Goal: Communication & Community: Ask a question

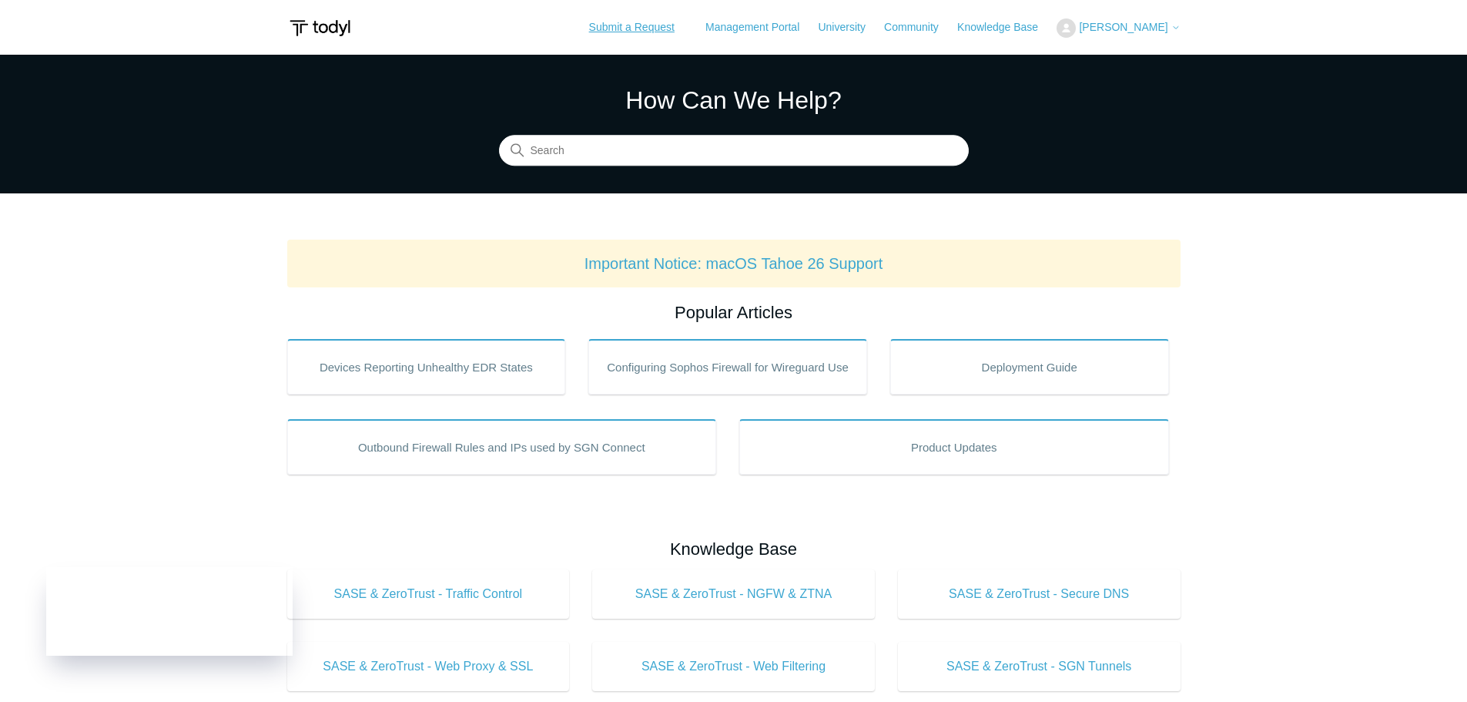
drag, startPoint x: 657, startPoint y: 31, endPoint x: 655, endPoint y: 43, distance: 12.4
click at [657, 31] on link "Submit a Request" at bounding box center [632, 27] width 116 height 25
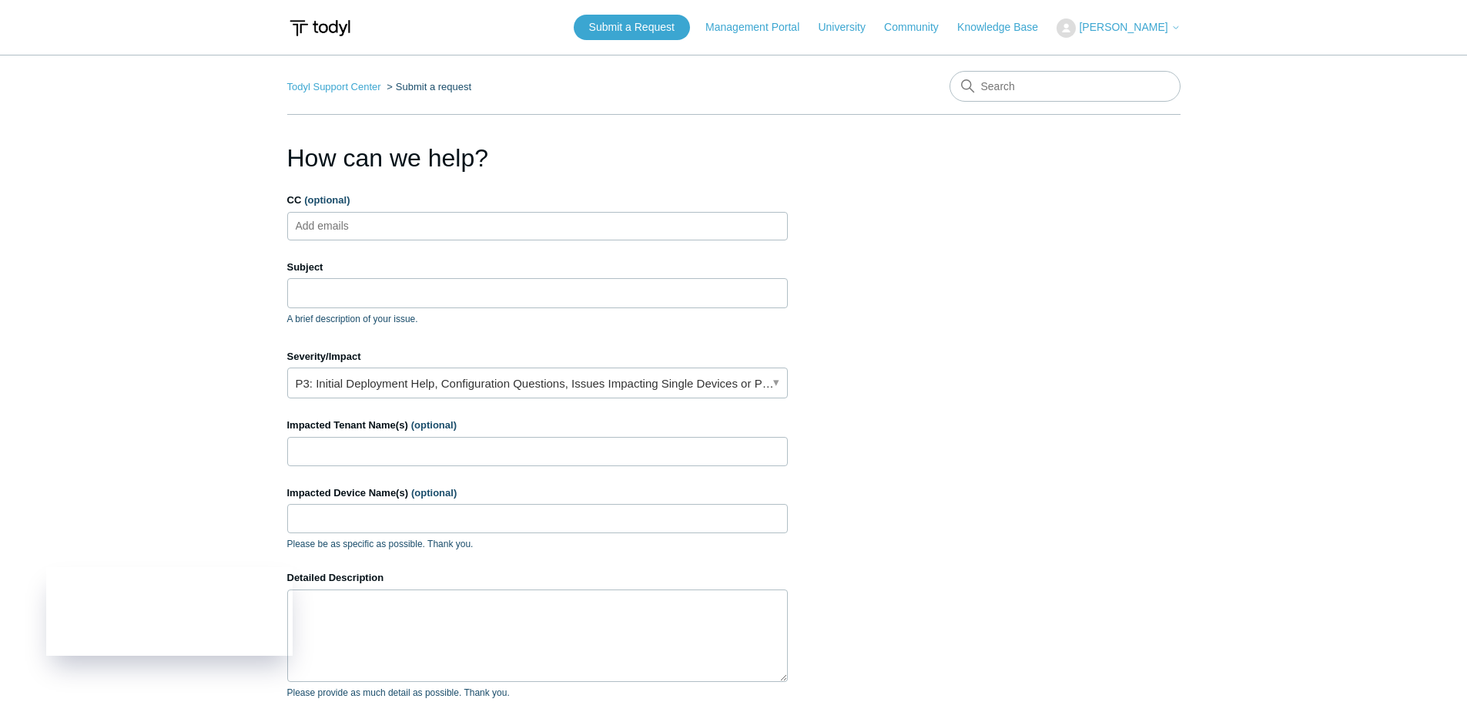
click at [424, 209] on div "CC (optional) Add emails" at bounding box center [537, 217] width 501 height 48
click at [310, 283] on input "Subject" at bounding box center [537, 292] width 501 height 29
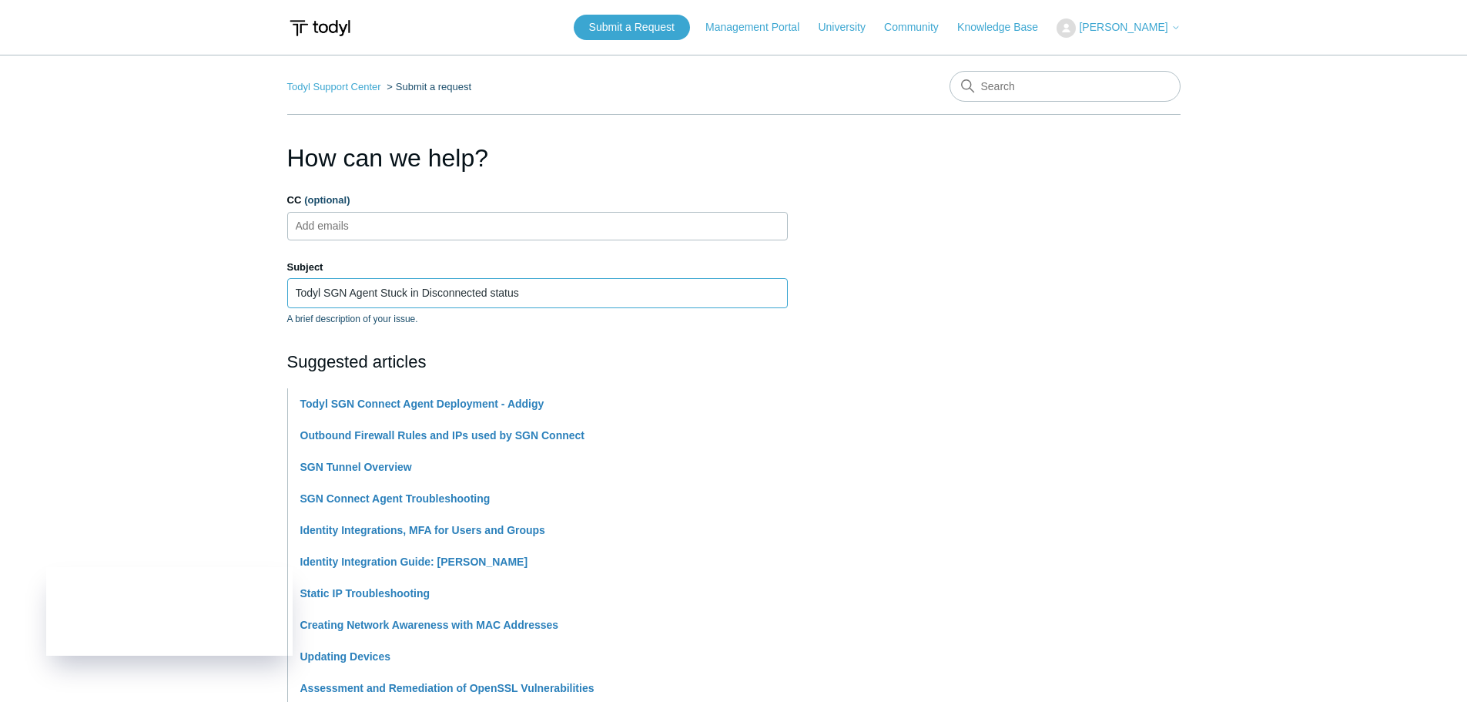
type input "Todyl SGN Agent Stuck in Disconnected status"
click at [1071, 370] on section "How can we help? CC (optional) Add emails Subject Todyl SGN Agent Stuck in Disc…" at bounding box center [733, 681] width 893 height 1084
drag, startPoint x: 560, startPoint y: 277, endPoint x: 721, endPoint y: 301, distance: 162.7
click at [561, 277] on div "Subject Todyl SGN Agent Stuck in Disconnected status A brief description of you…" at bounding box center [537, 293] width 501 height 66
click at [1077, 356] on section "How can we help? CC (optional) Add emails Subject Todyl SGN Agent Stuck in Disc…" at bounding box center [733, 681] width 893 height 1084
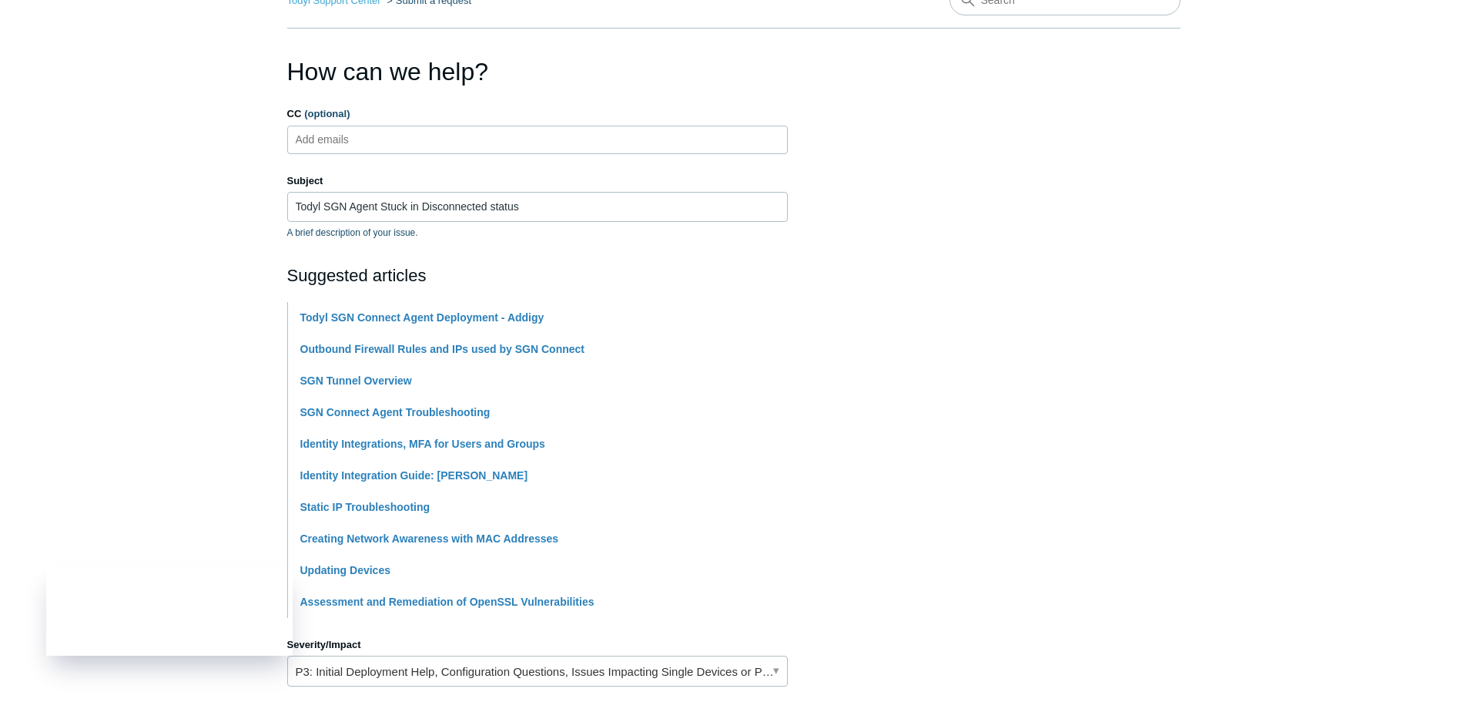
scroll to position [385, 0]
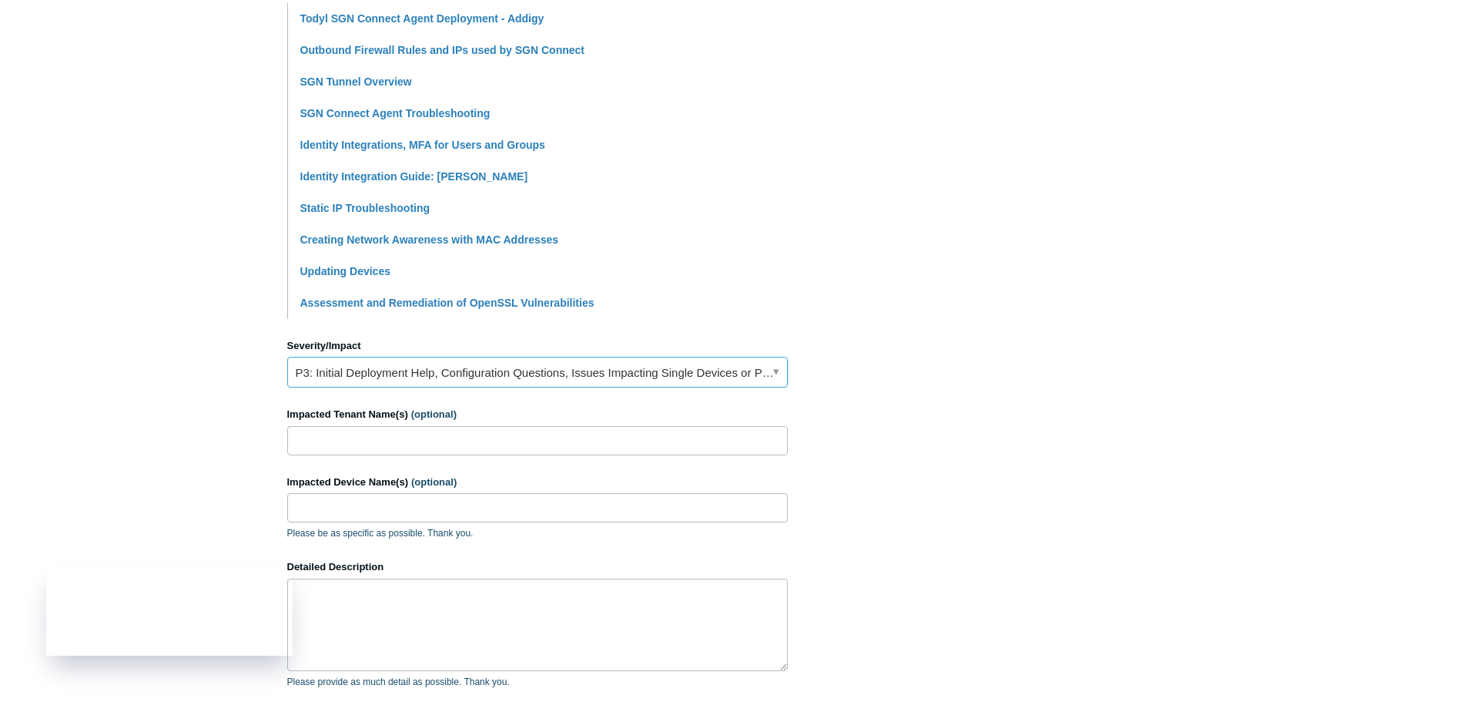
click at [495, 378] on link "P3: Initial Deployment Help, Configuration Questions, Issues Impacting Single D…" at bounding box center [537, 372] width 501 height 31
click at [1083, 398] on section "How can we help? CC (optional) Add emails Subject Todyl SGN Agent Stuck in Disc…" at bounding box center [733, 296] width 893 height 1084
click at [409, 447] on input "Impacted Tenant Name(s) (optional)" at bounding box center [537, 440] width 501 height 29
type input "Physicians Independent Management Services"
click at [383, 508] on input "Impacted Device Name(s) (optional)" at bounding box center [537, 507] width 501 height 29
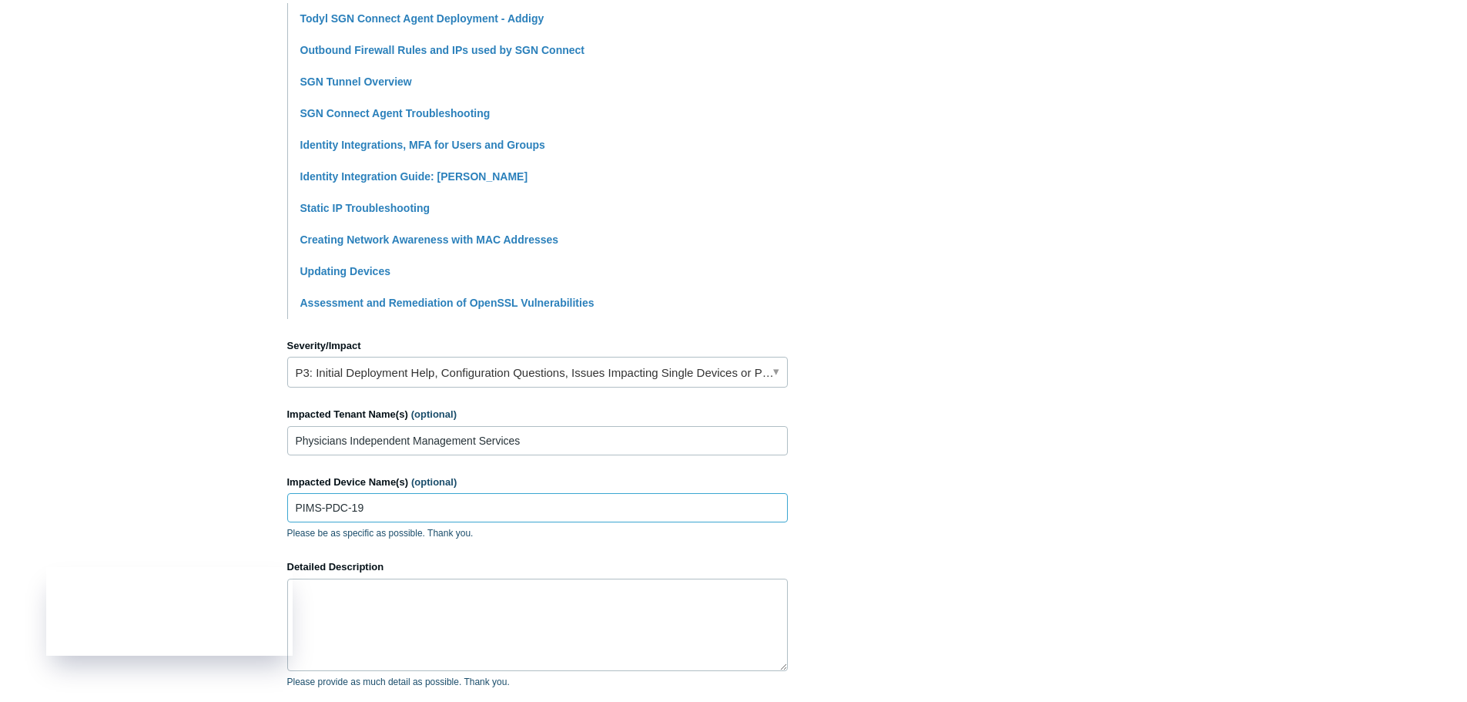
type input "PIMS-PDC-19"
click at [420, 590] on textarea "Detailed Description" at bounding box center [537, 624] width 501 height 92
type textarea "N"
click at [462, 611] on textarea "Received alert that the" at bounding box center [537, 624] width 501 height 92
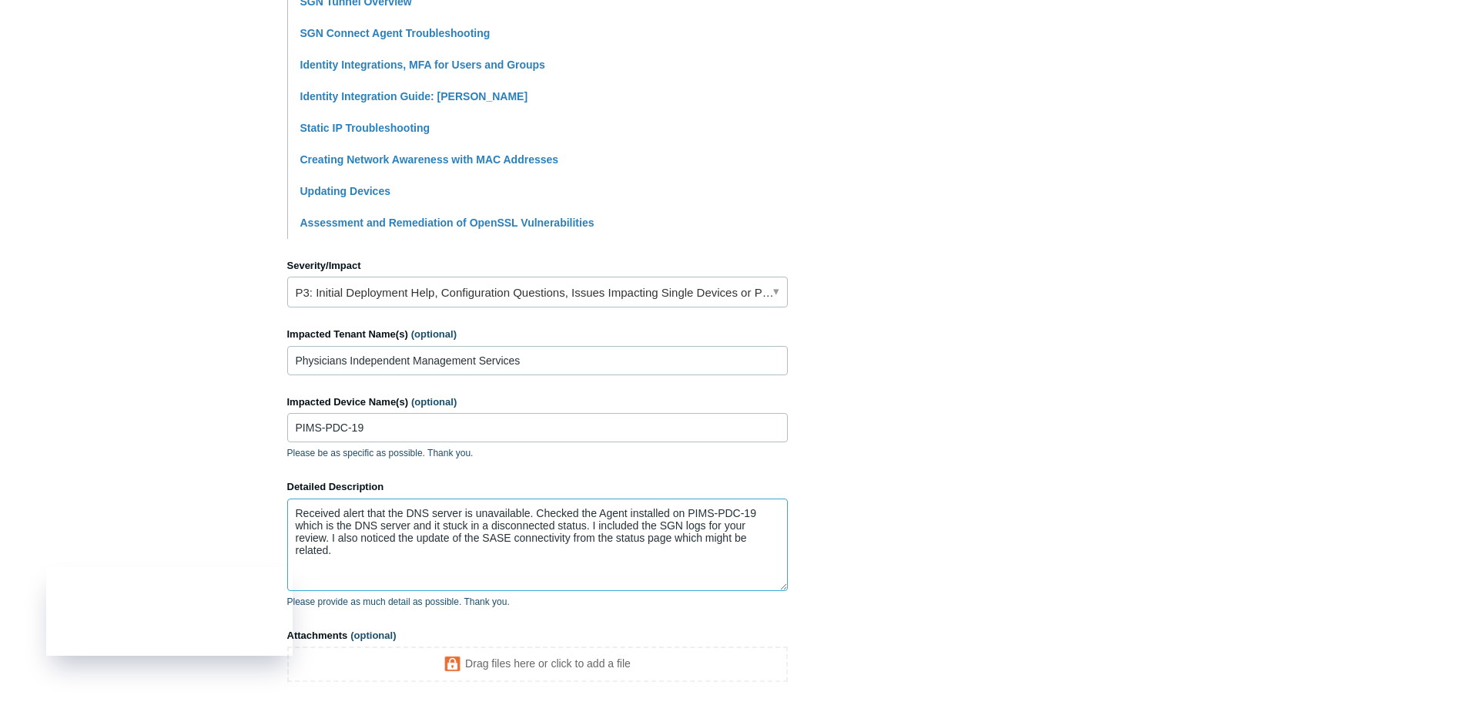
scroll to position [610, 0]
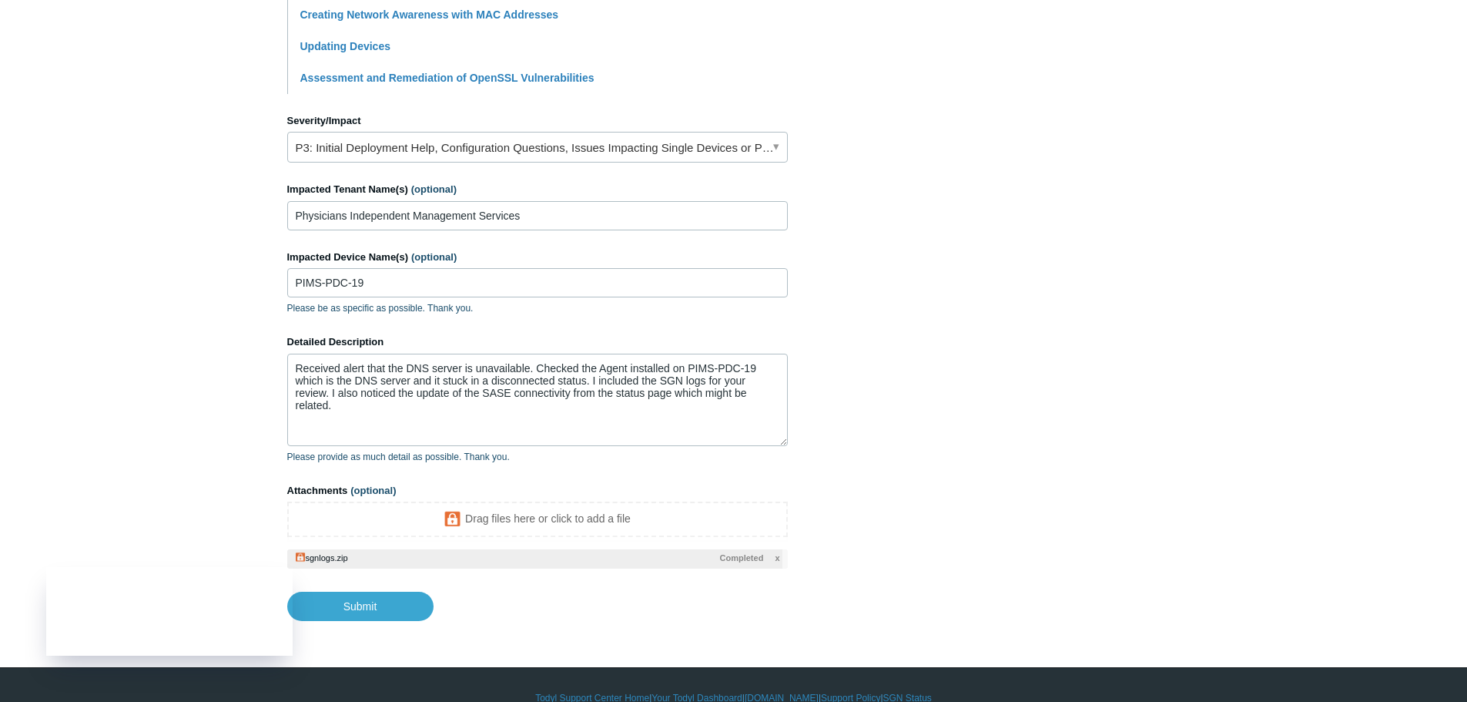
click at [410, 623] on body "Skip to main content Submit a Request Management Portal University Community Kn…" at bounding box center [733, 59] width 1467 height 1338
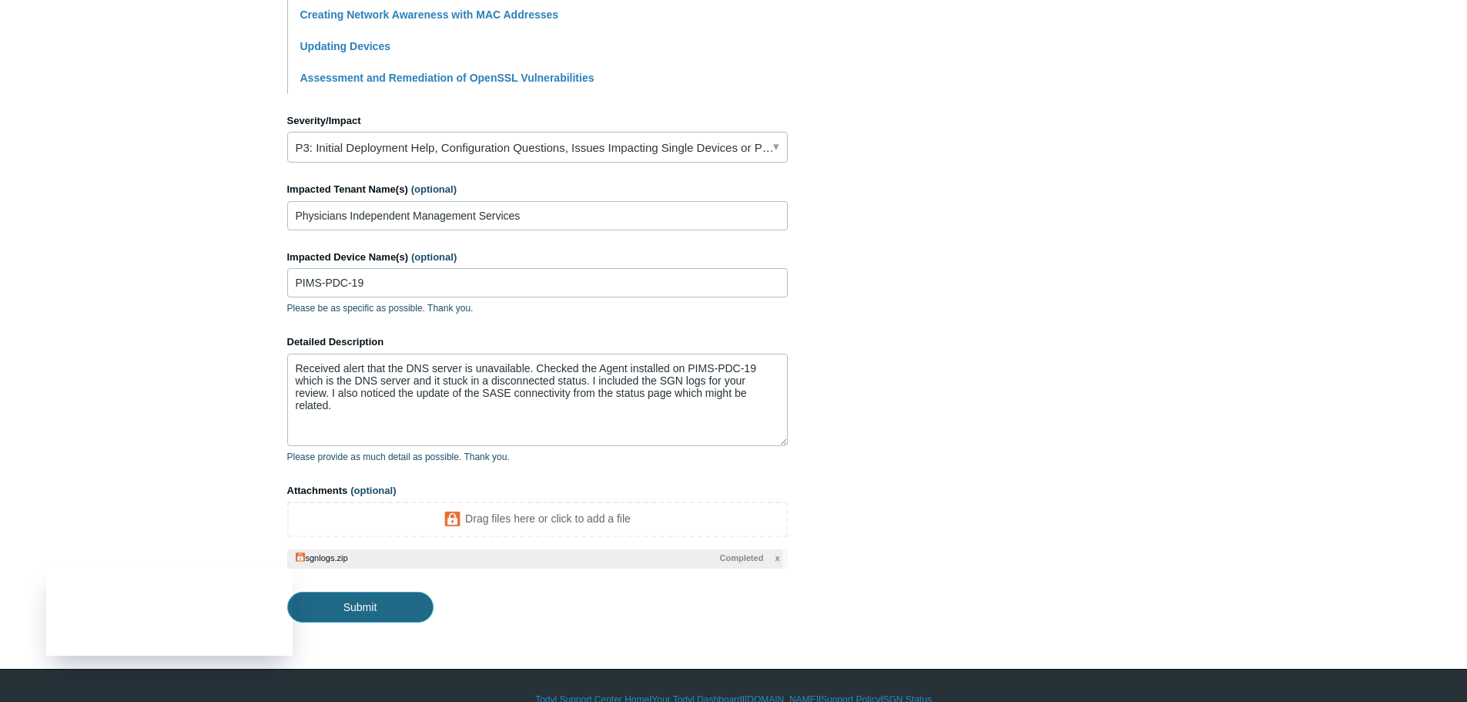
click at [403, 613] on input "Submit" at bounding box center [360, 606] width 146 height 31
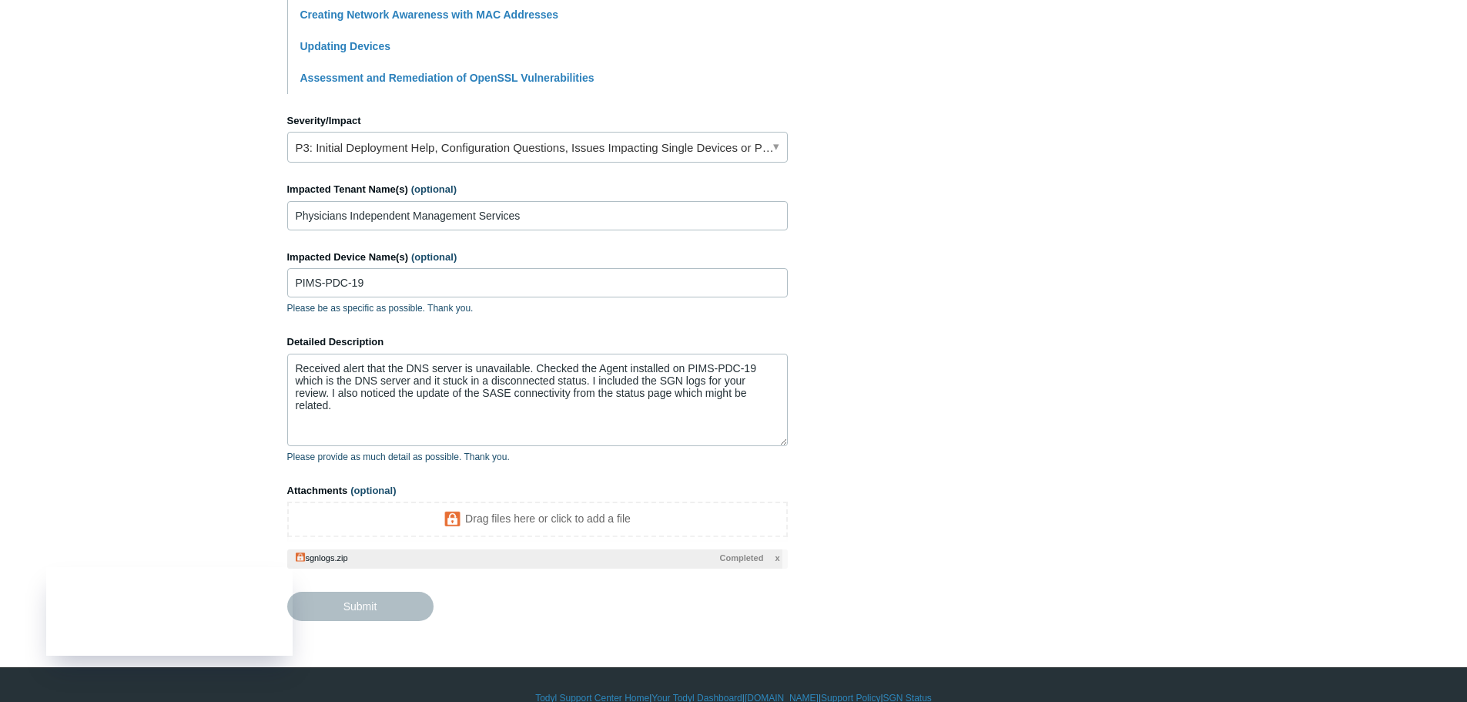
type textarea "Received alert that the DNS server is unavailable. Checked the Agent installed …"
